Goal: Information Seeking & Learning: Learn about a topic

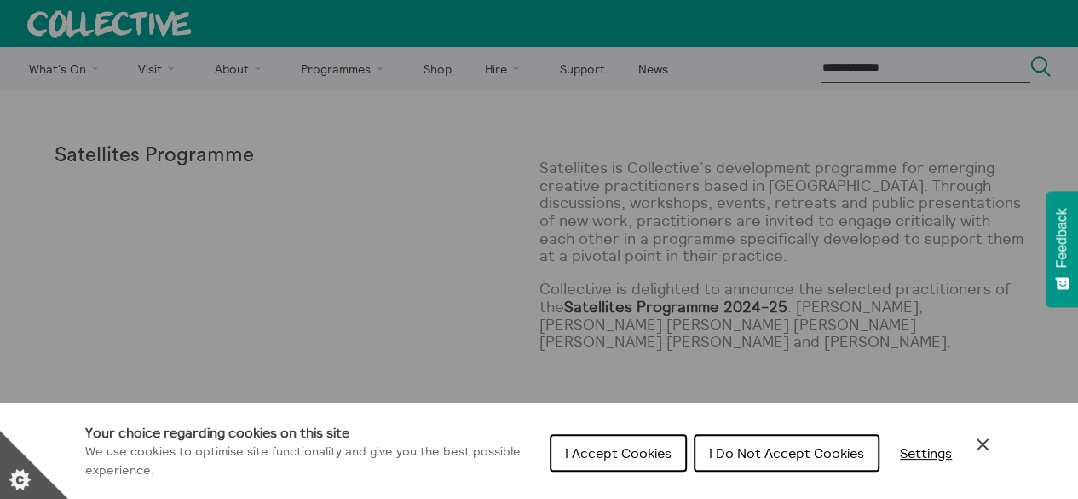
click at [648, 451] on span "I Accept Cookies" at bounding box center [618, 452] width 107 height 17
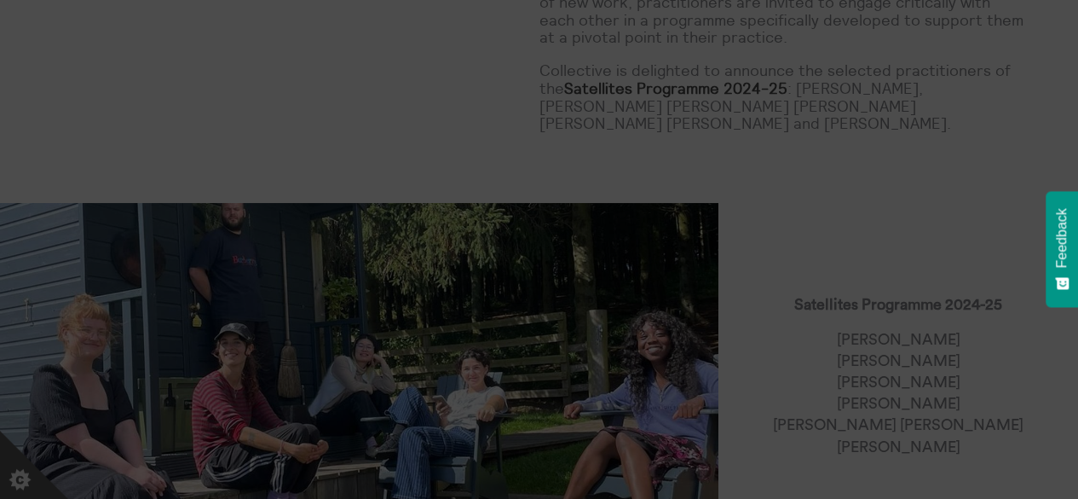
scroll to position [375, 0]
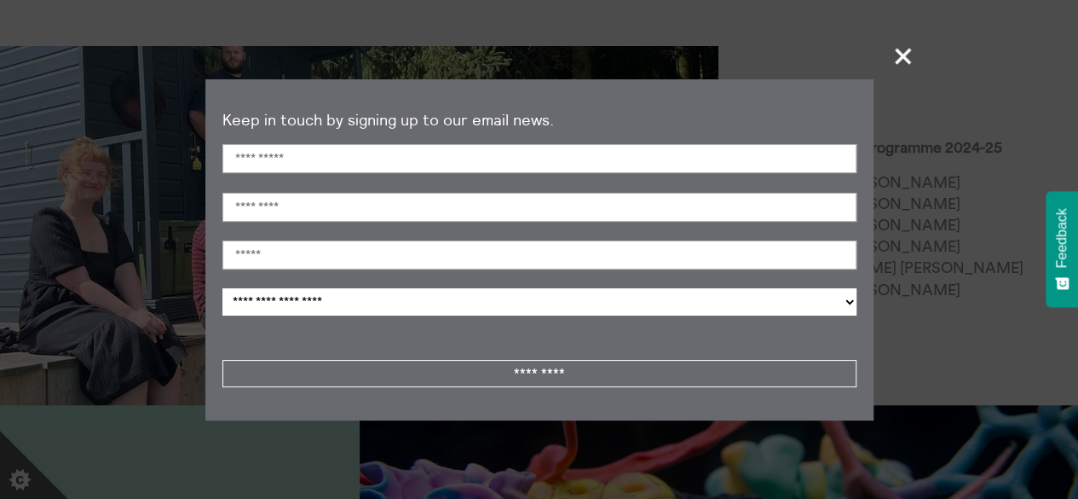
click at [913, 49] on span "+" at bounding box center [904, 56] width 50 height 50
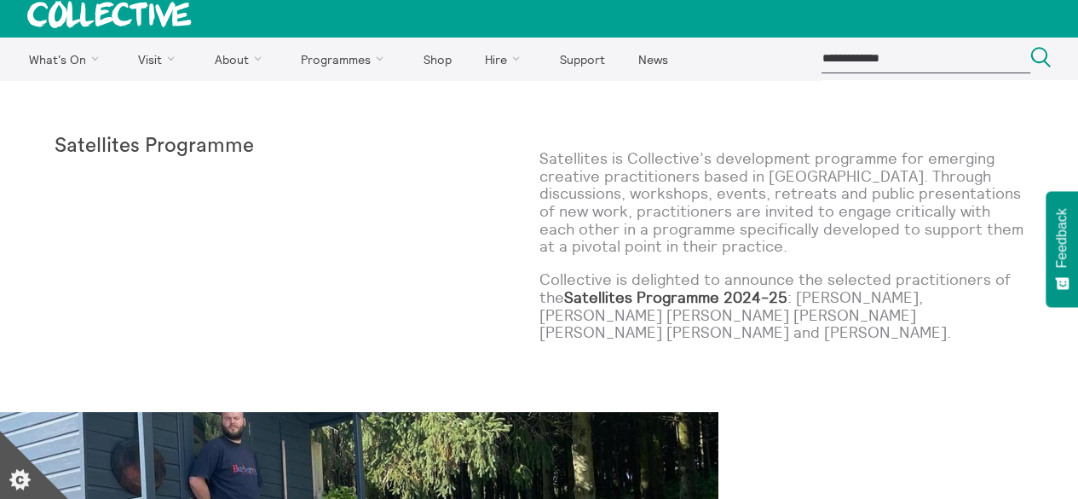
scroll to position [0, 0]
